Goal: Check status: Check status

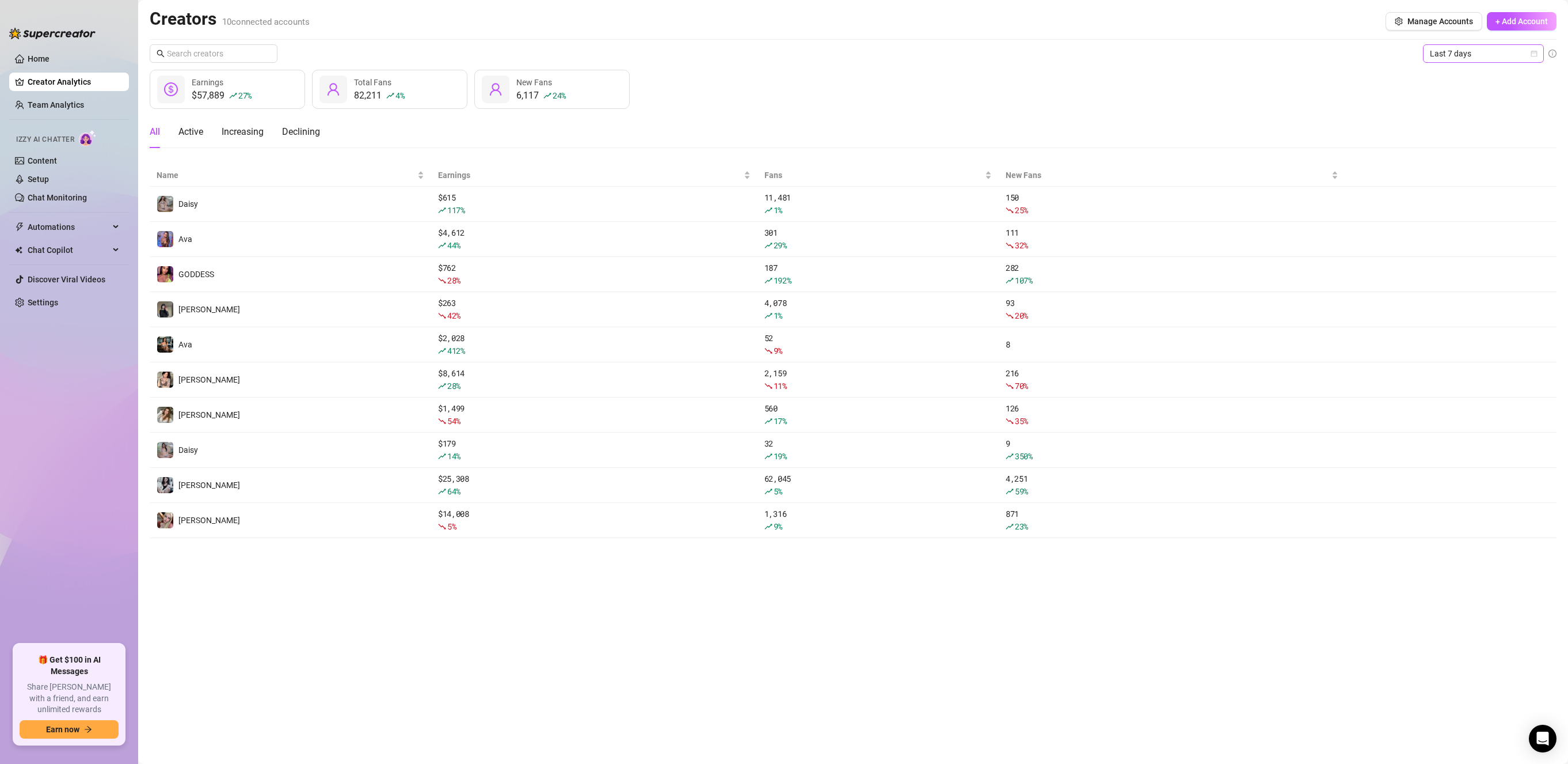
click at [1514, 58] on span "Last 7 days" at bounding box center [1483, 54] width 107 height 17
click at [1505, 148] on div "Custom date" at bounding box center [1483, 151] width 103 height 13
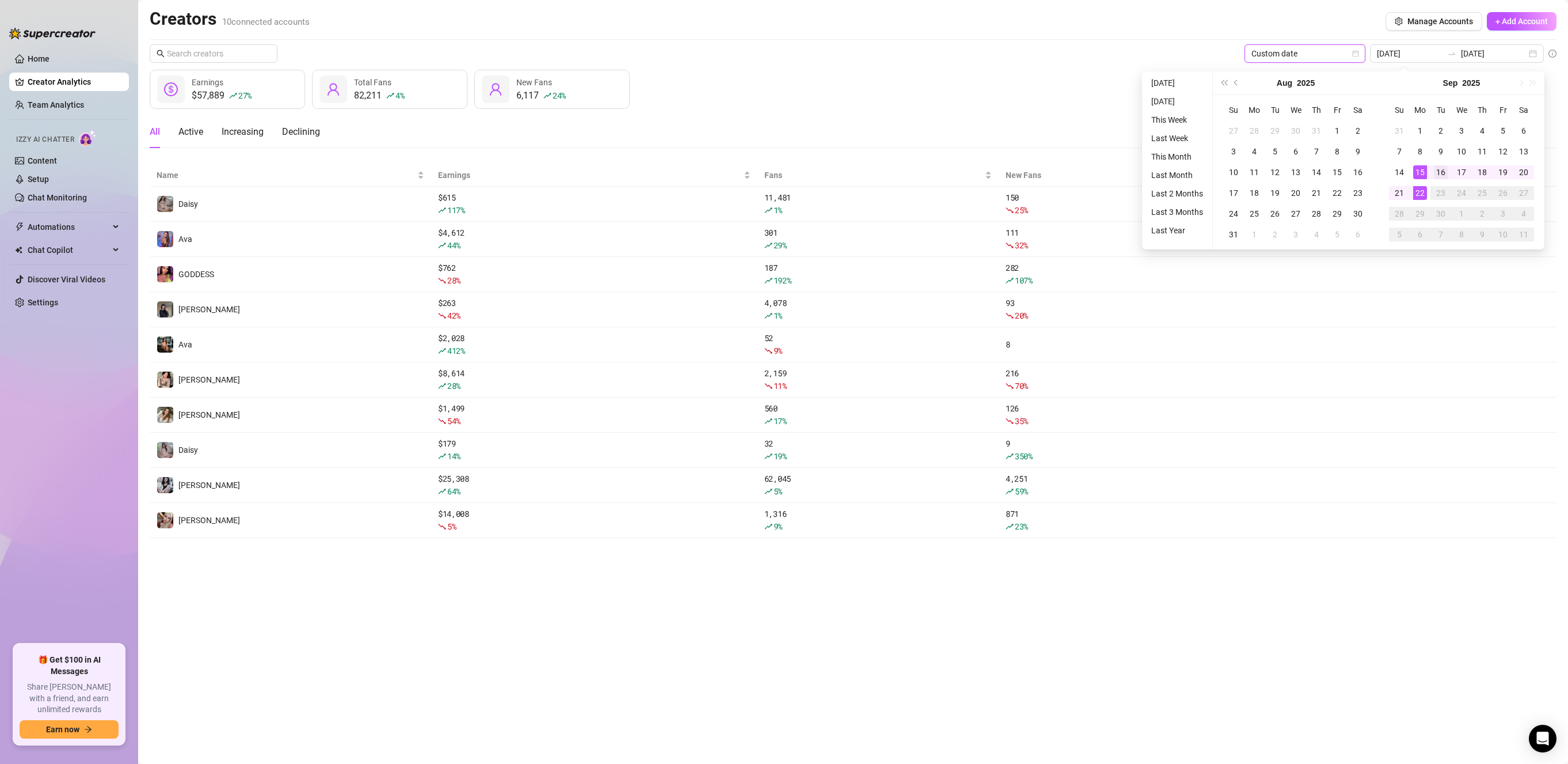
type input "[DATE]"
click at [1439, 180] on td "16" at bounding box center [1440, 172] width 21 height 21
click at [1416, 194] on div "22" at bounding box center [1420, 192] width 14 height 14
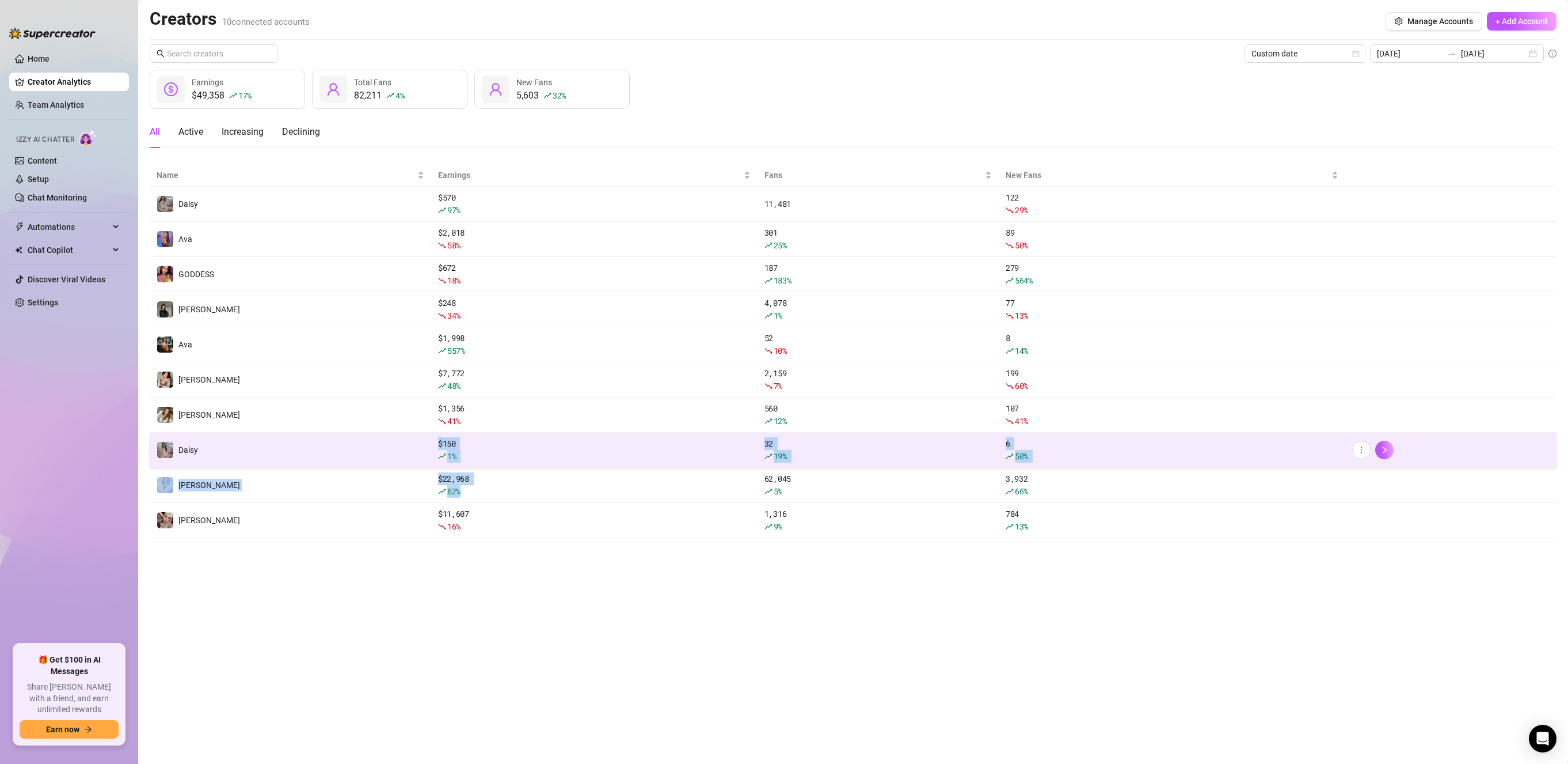
drag, startPoint x: 487, startPoint y: 499, endPoint x: 408, endPoint y: 458, distance: 89.0
click at [408, 458] on tbody "Daisy $ 570 97 % 11,481 122 29 % Ava $ 2,018 58 % 301 25 % 89 50 % GODDESS $ 67…" at bounding box center [853, 362] width 1407 height 352
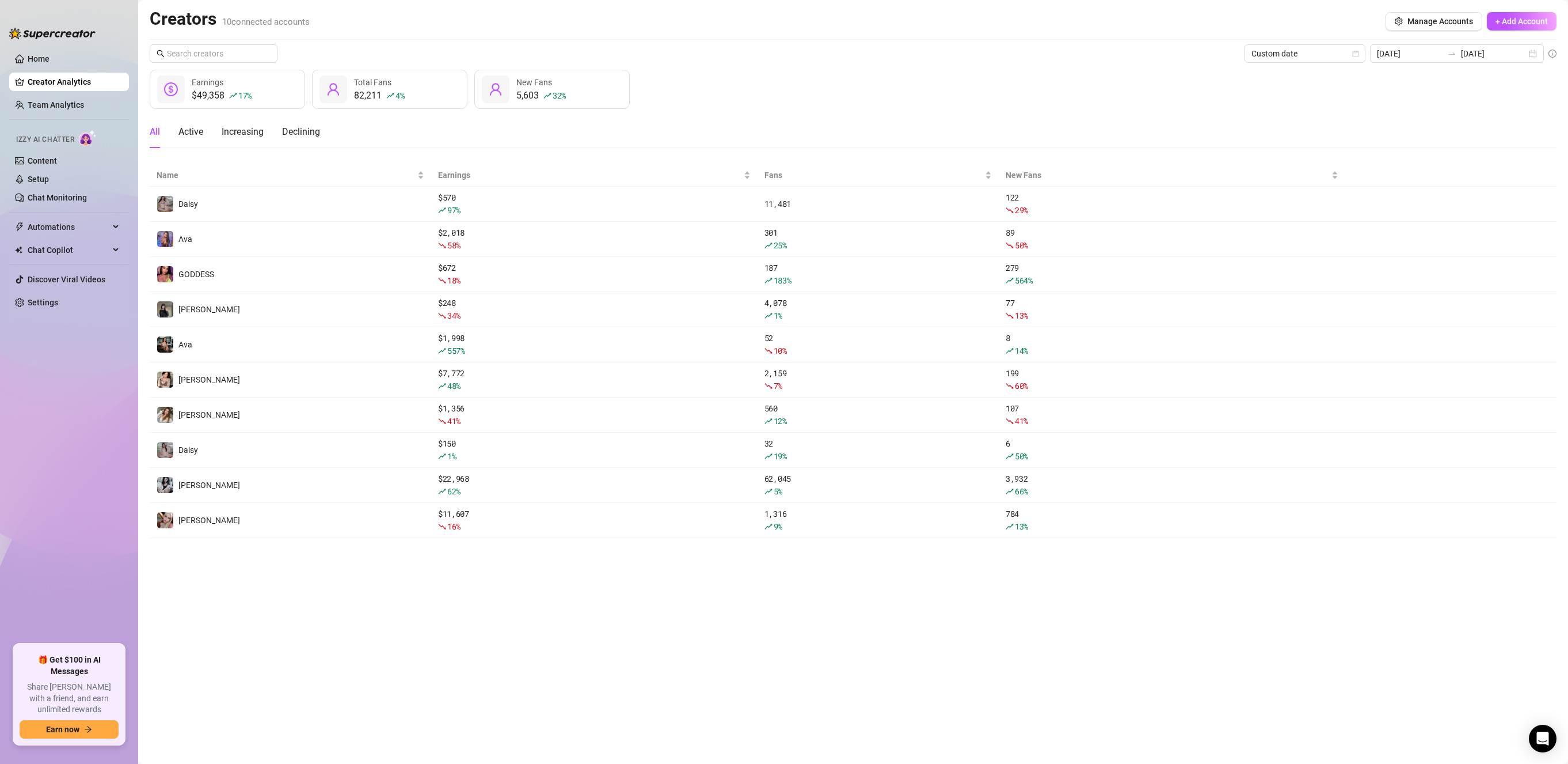
click at [598, 604] on main "Creators 10 connected accounts Manage Accounts + Add Account Custom date [DATE]…" at bounding box center [853, 382] width 1430 height 764
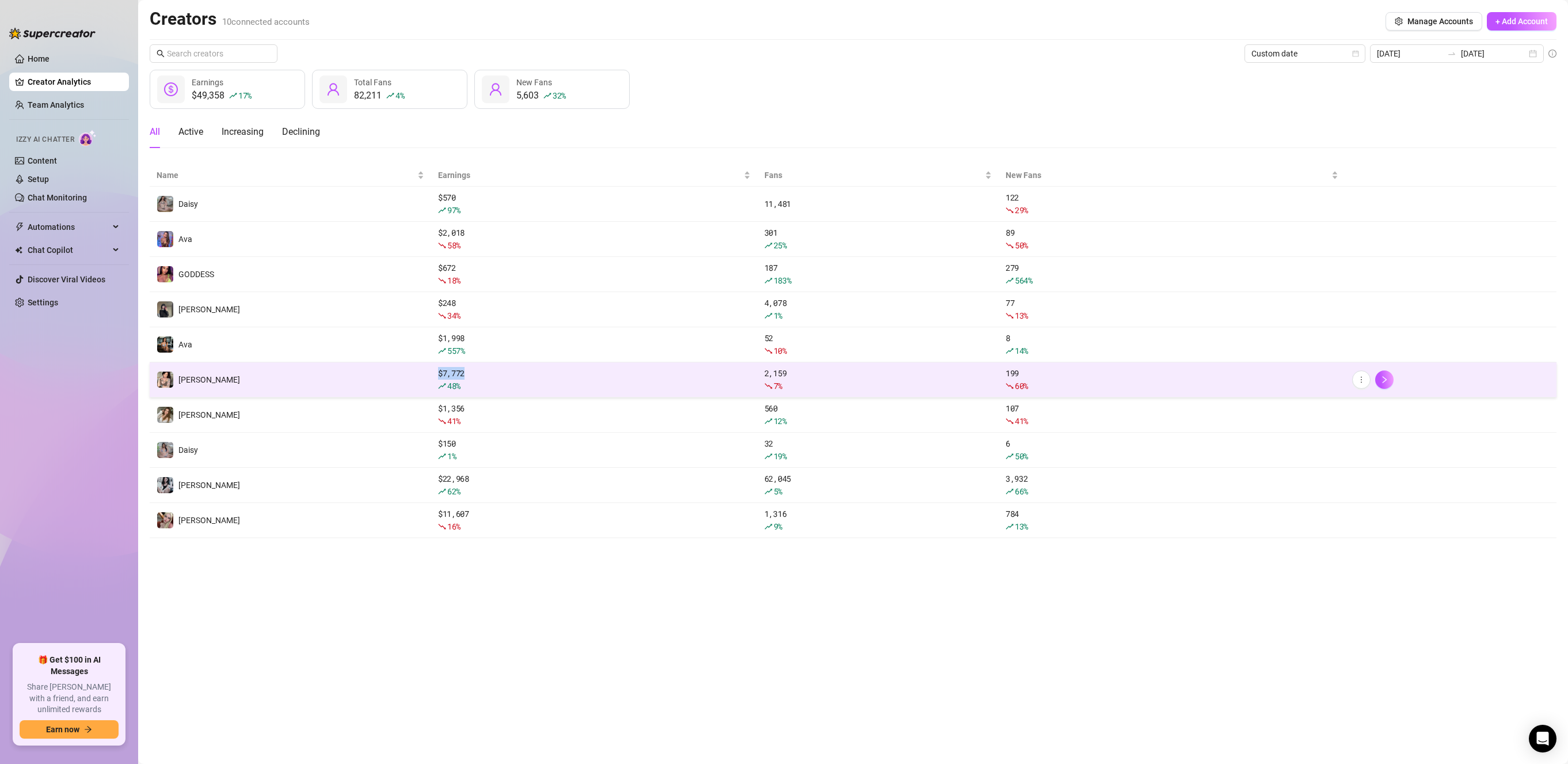
drag, startPoint x: 485, startPoint y: 378, endPoint x: 434, endPoint y: 367, distance: 52.2
click at [434, 367] on td "$ 7,772 48 %" at bounding box center [594, 379] width 326 height 35
